Goal: Check status: Check status

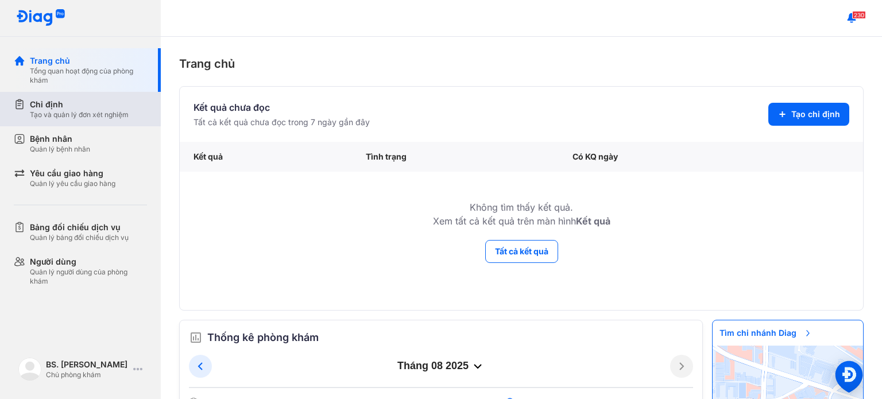
click at [115, 105] on div "Chỉ định" at bounding box center [79, 104] width 99 height 11
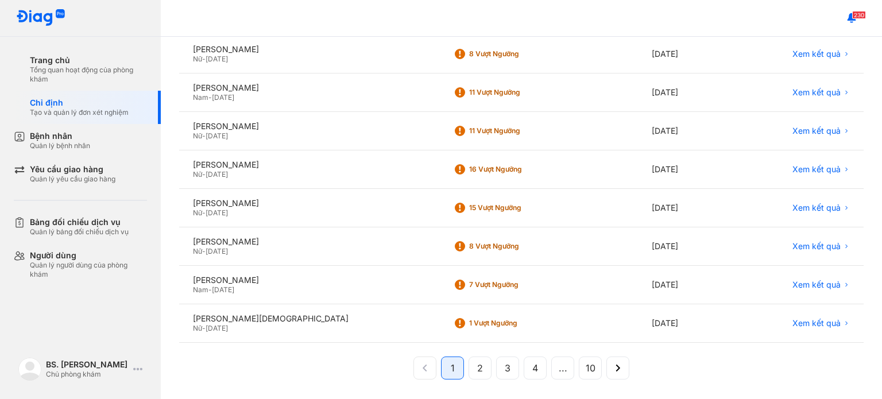
scroll to position [237, 0]
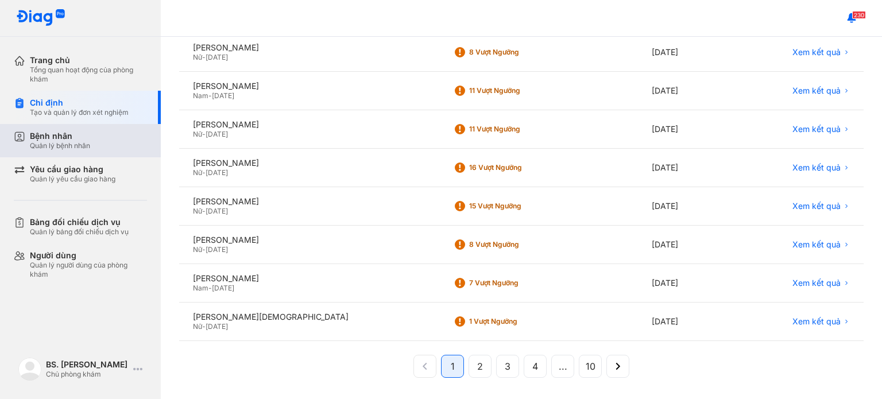
click at [105, 144] on div "Bệnh nhân Quản lý bệnh nhân" at bounding box center [88, 141] width 117 height 20
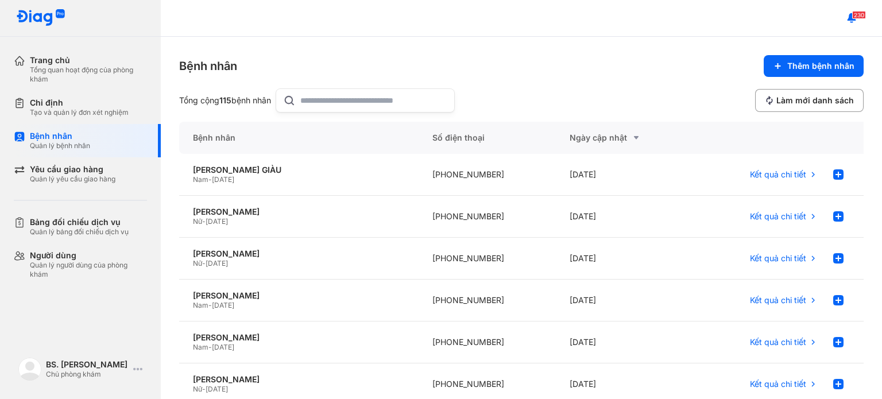
click at [318, 99] on input "text" at bounding box center [373, 100] width 147 height 23
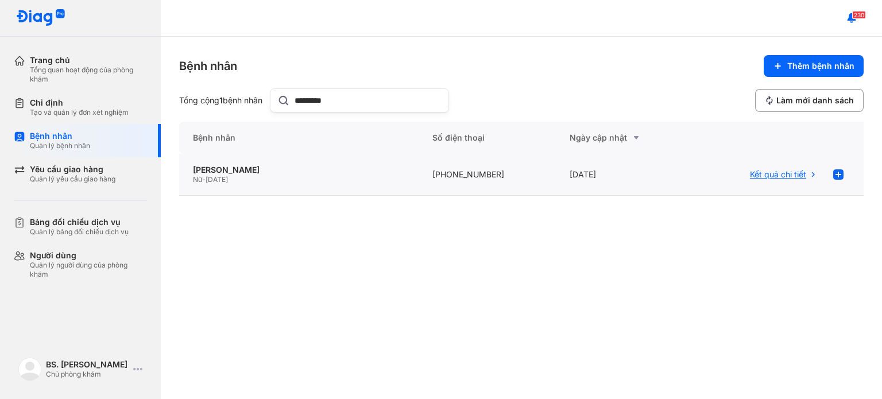
type input "*********"
click at [785, 171] on span "Kết quả chi tiết" at bounding box center [778, 174] width 56 height 10
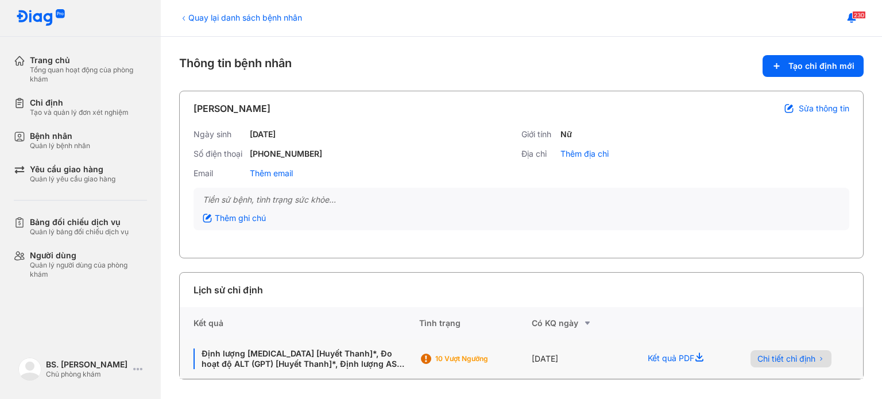
click at [777, 356] on span "Chi tiết chỉ định" at bounding box center [787, 359] width 58 height 10
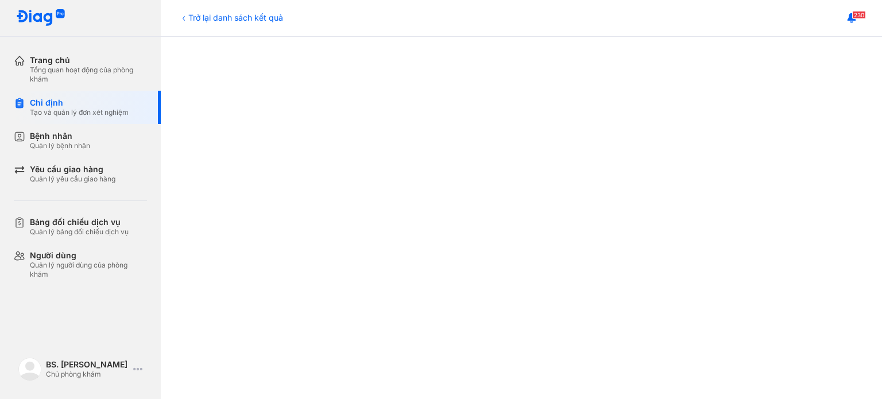
scroll to position [345, 0]
